Goal: Find specific page/section: Find specific page/section

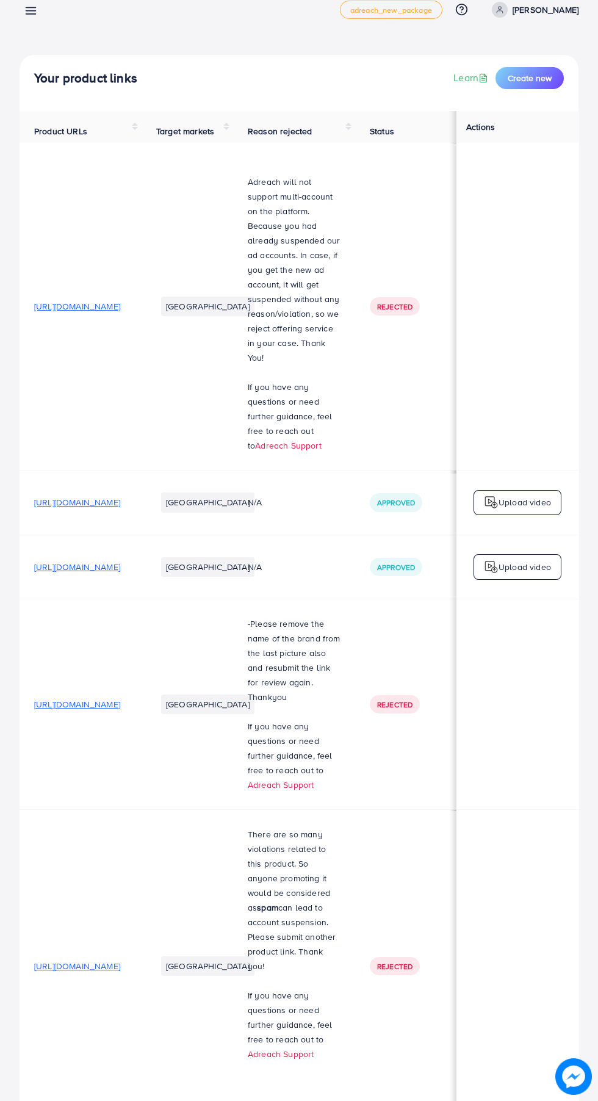
click at [31, 14] on line at bounding box center [31, 14] width 10 height 0
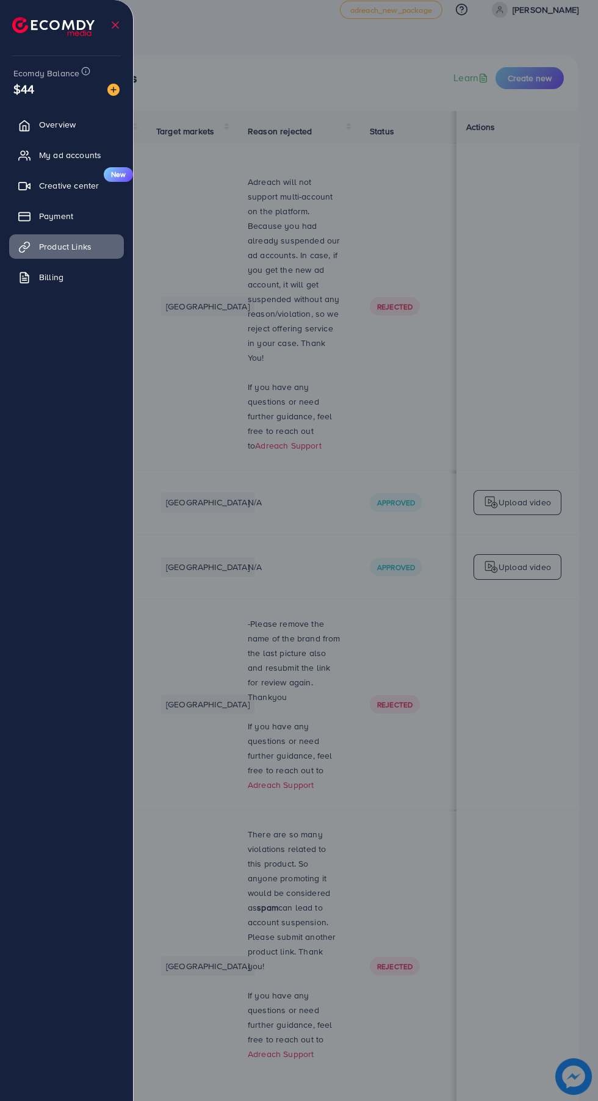
click at [28, 114] on link "Overview" at bounding box center [66, 124] width 115 height 24
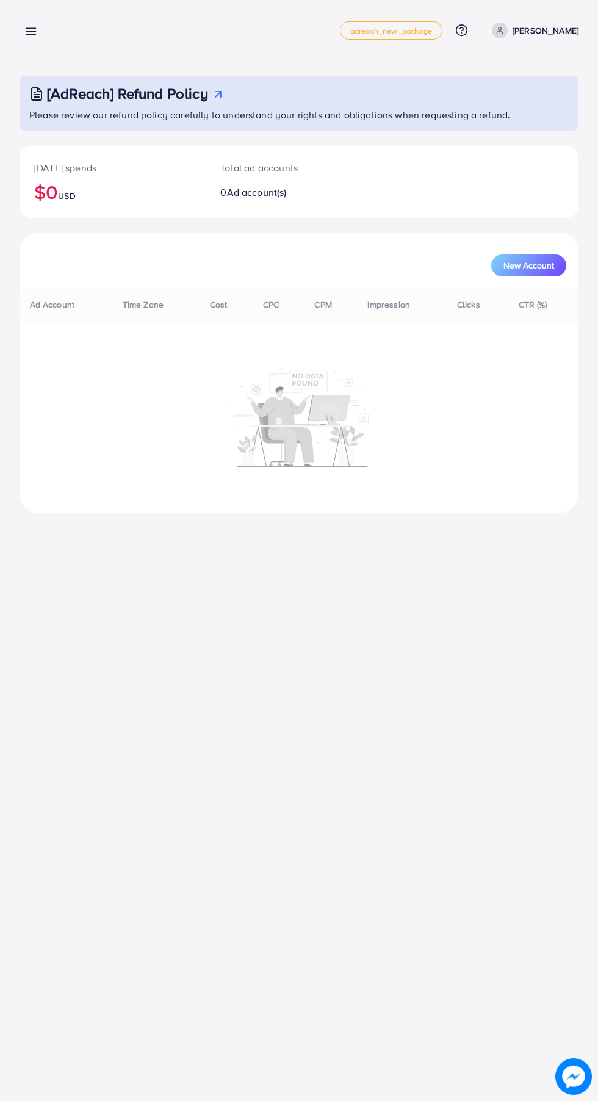
click at [40, 124] on div at bounding box center [299, 660] width 598 height 1321
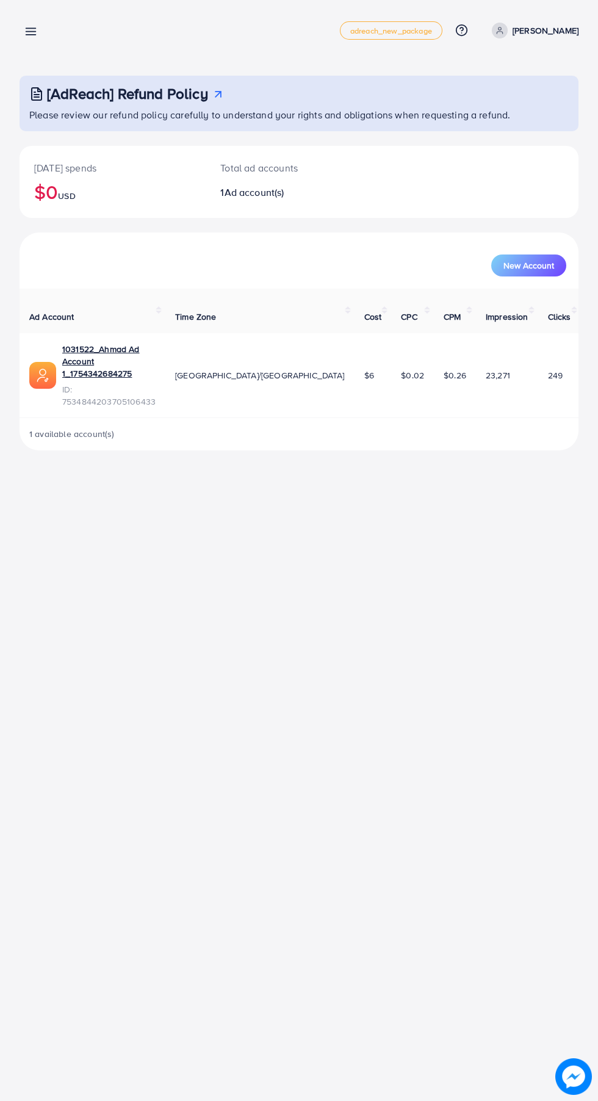
click at [31, 32] on line at bounding box center [31, 32] width 10 height 0
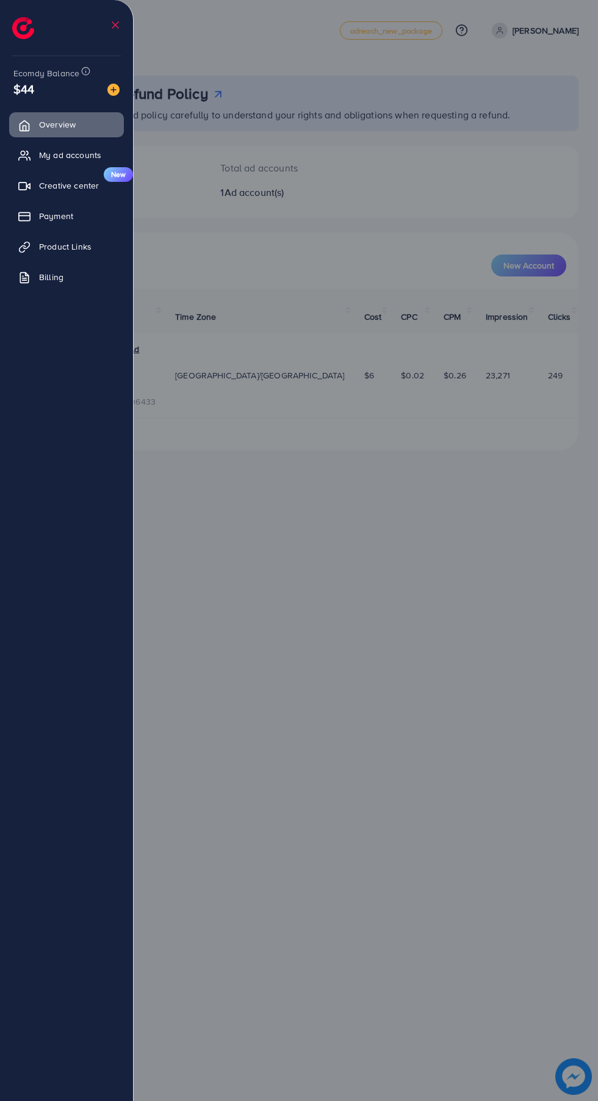
click at [45, 253] on link "Product Links" at bounding box center [66, 246] width 115 height 24
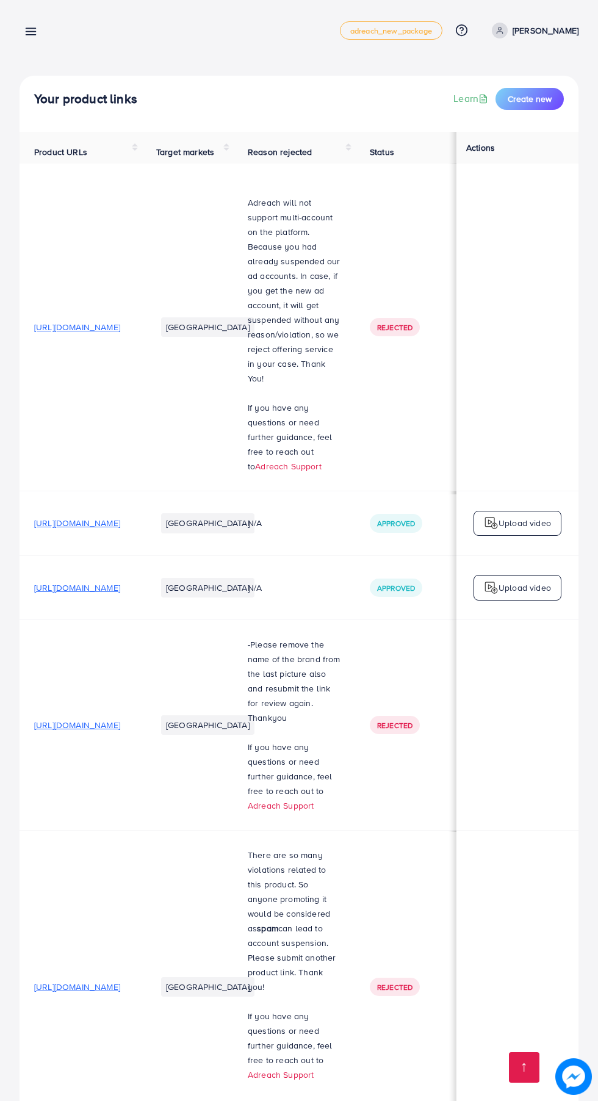
scroll to position [413, 0]
